Goal: Check status

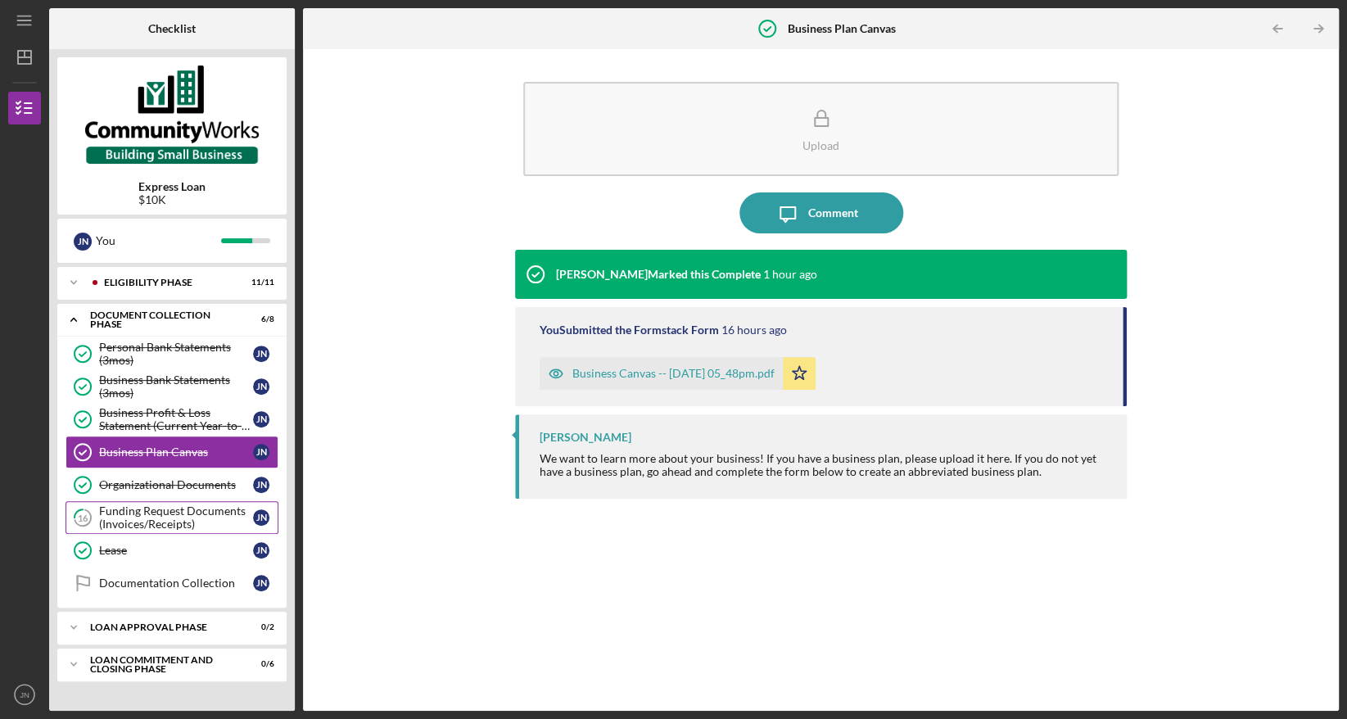
click at [188, 520] on div "Funding Request Documents (Invoices/Receipts)" at bounding box center [176, 518] width 154 height 26
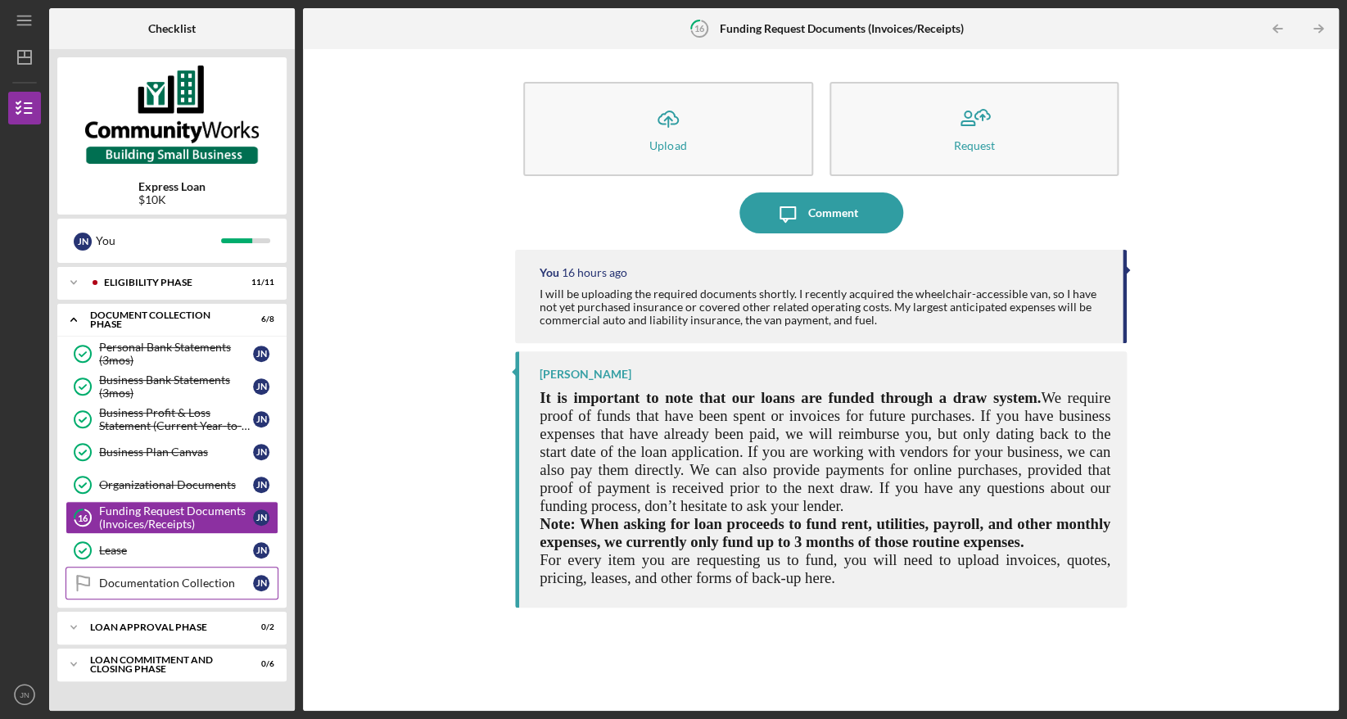
click at [160, 590] on div "Documentation Collection" at bounding box center [176, 583] width 154 height 13
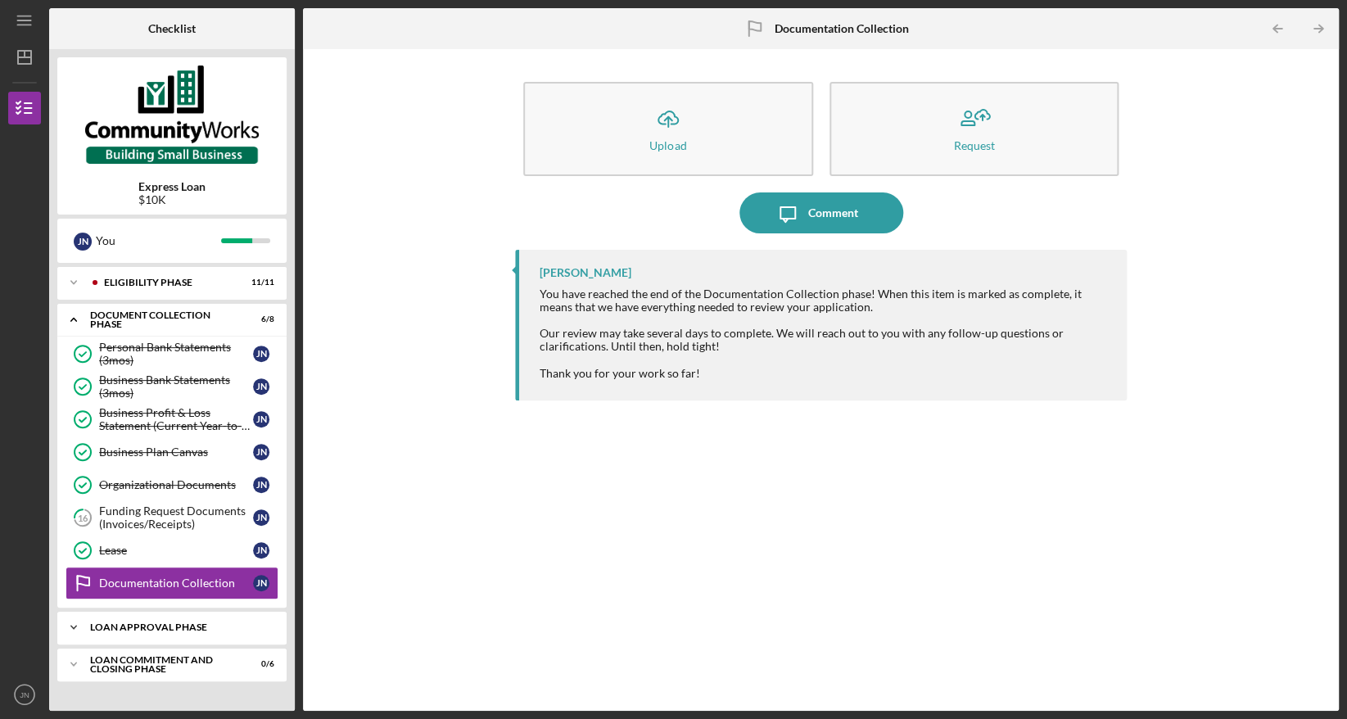
click at [165, 629] on div "Loan Approval Phase" at bounding box center [178, 627] width 176 height 10
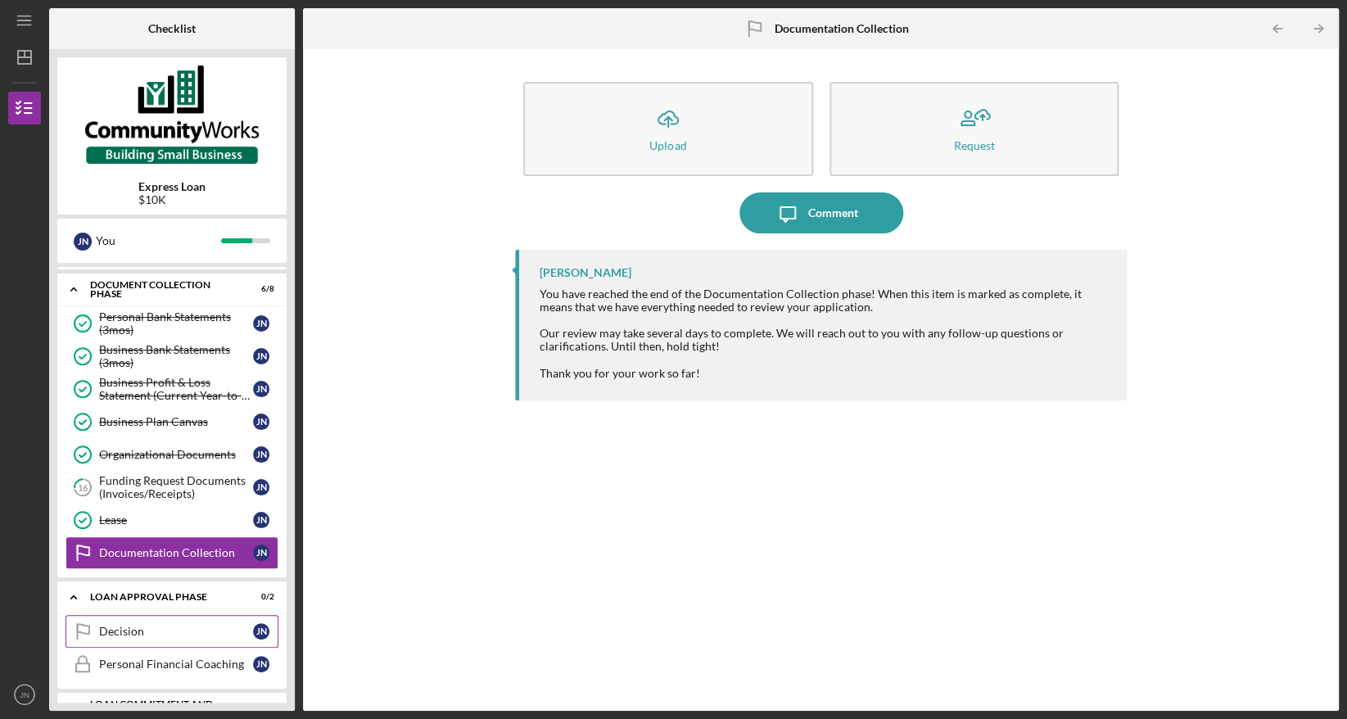
scroll to position [33, 0]
click at [152, 640] on link "Decision Decision J N" at bounding box center [172, 629] width 213 height 33
